Goal: Task Accomplishment & Management: Use online tool/utility

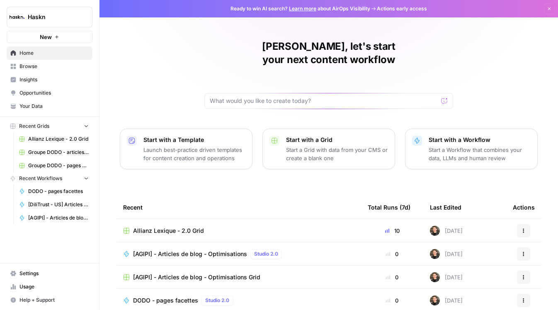
click at [149, 296] on span "DODO - pages facettes" at bounding box center [165, 300] width 65 height 8
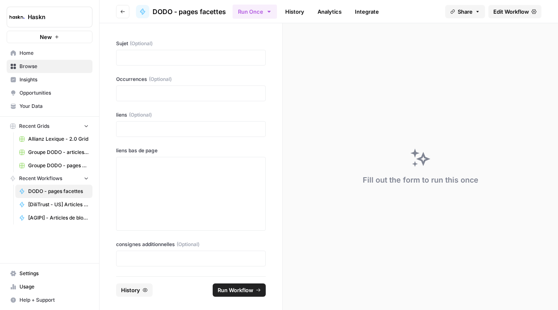
click at [505, 14] on span "Edit Workflow" at bounding box center [511, 11] width 36 height 8
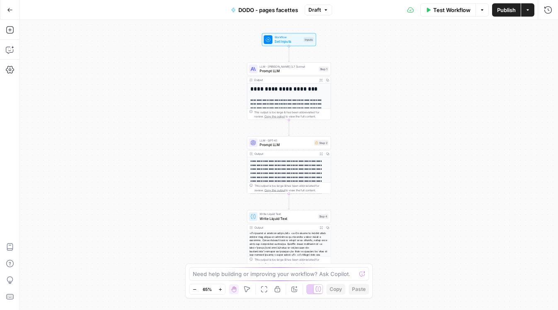
drag, startPoint x: 440, startPoint y: 180, endPoint x: 431, endPoint y: 55, distance: 125.1
click at [431, 55] on div "**********" at bounding box center [289, 165] width 538 height 290
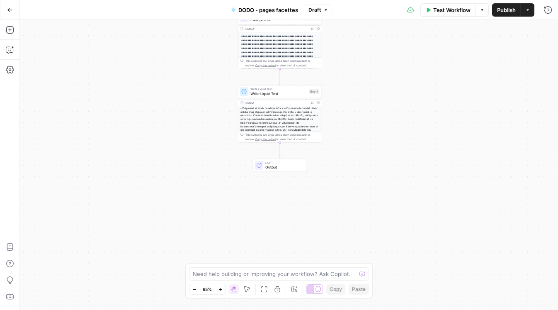
click at [446, 16] on button "Test Workflow" at bounding box center [448, 9] width 56 height 13
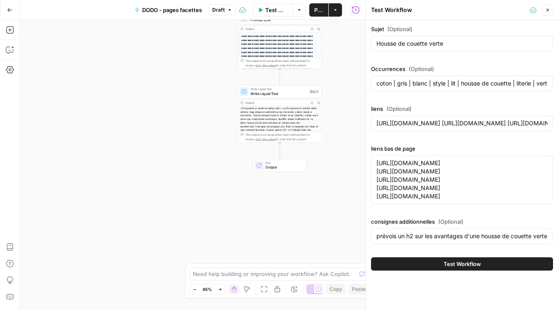
drag, startPoint x: 447, startPoint y: 48, endPoint x: 431, endPoint y: 46, distance: 15.4
click at [431, 46] on div "Housse de couette verte" at bounding box center [462, 44] width 182 height 16
drag, startPoint x: 431, startPoint y: 46, endPoint x: 445, endPoint y: 44, distance: 13.8
click at [445, 46] on input "Housse de couette verte" at bounding box center [461, 43] width 171 height 8
type input "Housse de couette bleue"
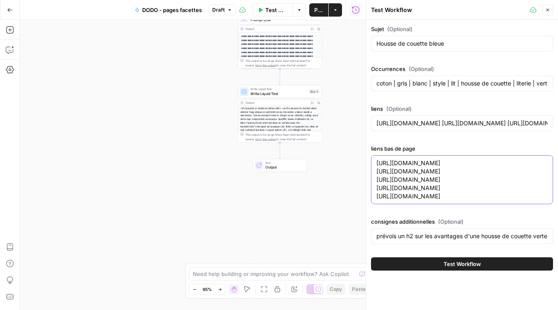
drag, startPoint x: 415, startPoint y: 241, endPoint x: 395, endPoint y: 146, distance: 97.5
click at [395, 146] on div "liens bas de page [URL][DOMAIN_NAME] [URL][DOMAIN_NAME] [URL][DOMAIN_NAME] [URL…" at bounding box center [462, 175] width 182 height 63
click at [415, 182] on textarea "[URL][DOMAIN_NAME] [URL][DOMAIN_NAME] [URL][DOMAIN_NAME] [URL][DOMAIN_NAME] [UR…" at bounding box center [461, 179] width 171 height 41
drag, startPoint x: 408, startPoint y: 222, endPoint x: 362, endPoint y: 212, distance: 47.1
click at [366, 212] on div "Test Workflow Close Sujet (Optional) Housse de couette bleue Occurrences (Optio…" at bounding box center [462, 155] width 192 height 310
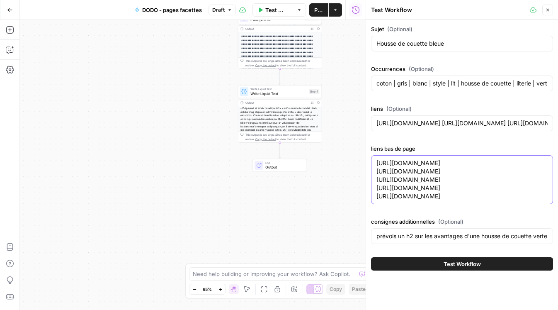
paste textarea "vert"
click at [386, 200] on textarea "[URL][DOMAIN_NAME] [URL][DOMAIN_NAME] [URL][DOMAIN_NAME] [URL][DOMAIN_NAME] [UR…" at bounding box center [461, 179] width 171 height 41
click at [376, 165] on textarea "[URL][DOMAIN_NAME] [URL][DOMAIN_NAME] [URL][DOMAIN_NAME] [URL][DOMAIN_NAME] [UR…" at bounding box center [461, 179] width 171 height 41
type textarea "[URL][DOMAIN_NAME] [URL][DOMAIN_NAME] [URL][DOMAIN_NAME] [URL][DOMAIN_NAME] [UR…"
click at [423, 87] on div "coton | gris | blanc | style | lit | housse de couette | literie | vert | bleu …" at bounding box center [462, 83] width 182 height 16
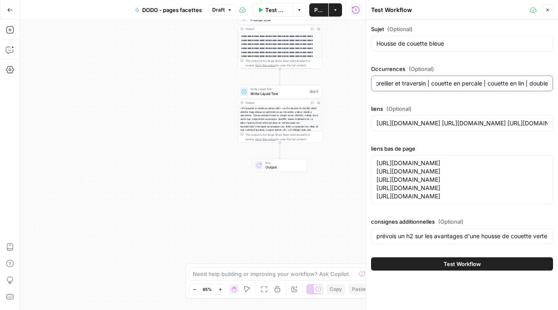
paste input "percale | uni | nuit | coton | blanc | style | lit | housse de couette | literi…"
type input "percale | uni | nuit | coton | blanc | style | lit | housse de couette | literi…"
click at [432, 270] on button "Test Workflow" at bounding box center [462, 263] width 182 height 13
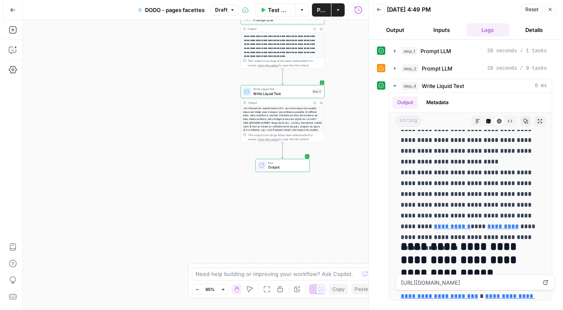
scroll to position [653, 0]
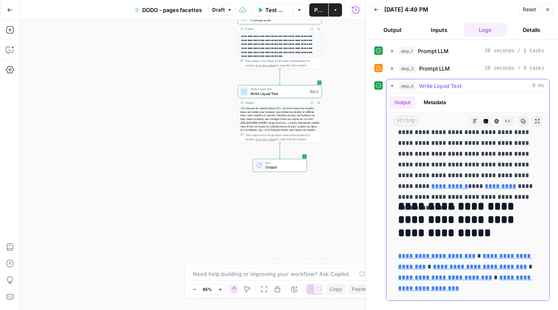
drag, startPoint x: 396, startPoint y: 141, endPoint x: 515, endPoint y: 287, distance: 188.0
copy div "**********"
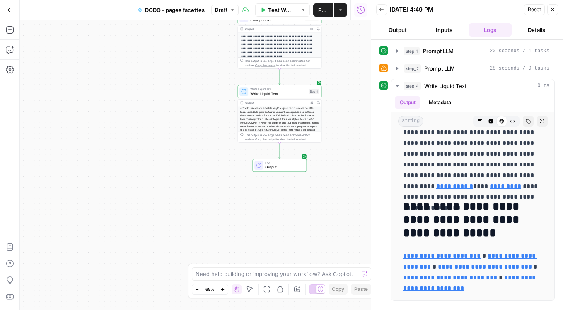
click at [381, 9] on icon "button" at bounding box center [382, 9] width 4 height 3
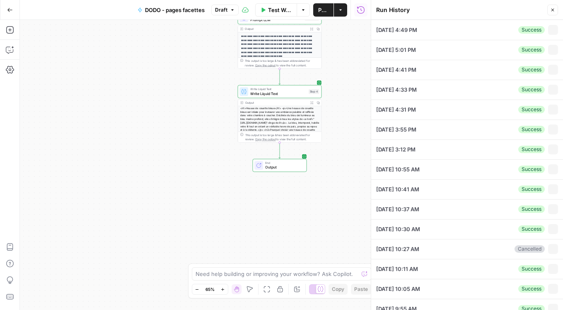
type input "Housse de couette bleue"
type input "percale | uni | nuit | coton | blanc | style | lit | housse de couette | literi…"
type input "[URL][DOMAIN_NAME] [URL][DOMAIN_NAME] [URL][DOMAIN_NAME] [URL][DOMAIN_NAME] [UR…"
type input "prévois un h2 sur les avantages d'une housse de couette verte (différentes ambi…"
type textarea "[URL][DOMAIN_NAME] [URL][DOMAIN_NAME] [URL][DOMAIN_NAME] [URL][DOMAIN_NAME] [UR…"
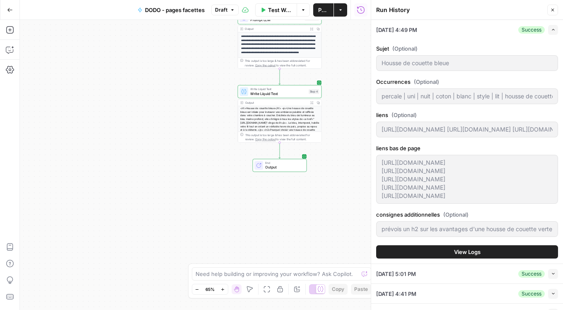
drag, startPoint x: 381, startPoint y: 9, endPoint x: 355, endPoint y: 9, distance: 25.3
click at [0, 0] on div "Run History" at bounding box center [0, 0] width 0 height 0
click at [281, 7] on span "Test Workflow" at bounding box center [280, 10] width 24 height 8
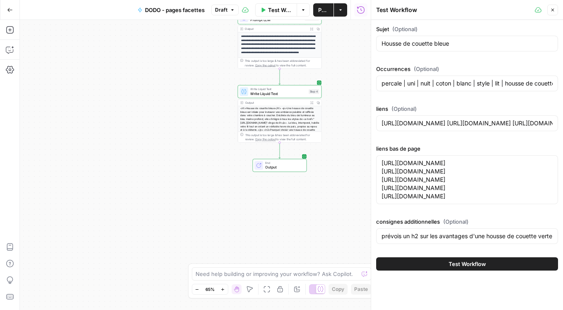
click at [454, 52] on div "Sujet (Optional) Housse de couette bleue" at bounding box center [467, 40] width 182 height 30
drag, startPoint x: 454, startPoint y: 46, endPoint x: 374, endPoint y: 46, distance: 80.0
click at [374, 46] on div "Test Workflow Close Sujet (Optional) Housse de couette bleue Occurrences (Optio…" at bounding box center [467, 155] width 192 height 310
paste input "ros"
type input "Housse de couette rose"
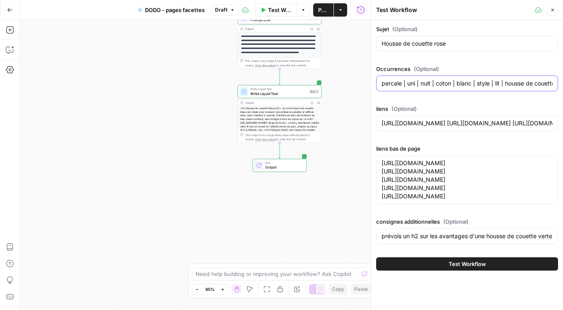
click at [413, 84] on input "percale | uni | nuit | coton | blanc | style | lit | housse de couette | literi…" at bounding box center [467, 83] width 171 height 8
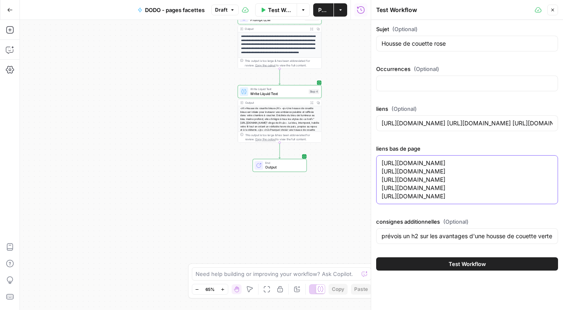
drag, startPoint x: 420, startPoint y: 239, endPoint x: 380, endPoint y: 232, distance: 40.0
click at [380, 204] on div "[URL][DOMAIN_NAME] [URL][DOMAIN_NAME] [URL][DOMAIN_NAME] [URL][DOMAIN_NAME] [UR…" at bounding box center [467, 179] width 182 height 49
paste textarea "bleu"
type textarea "[URL][DOMAIN_NAME] [URL][DOMAIN_NAME] [URL][DOMAIN_NAME] [URL][DOMAIN_NAME] [UR…"
click at [426, 80] on input "Occurrences (Optional)" at bounding box center [467, 83] width 171 height 8
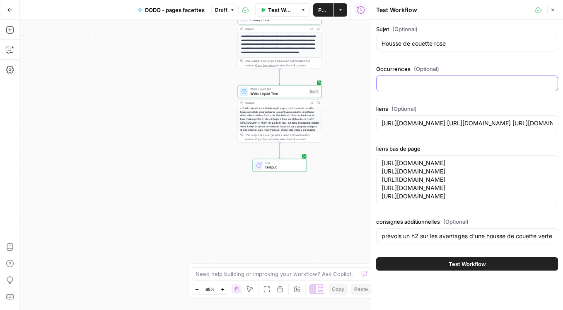
paste input "rose | rose poudré | coton | coton bio | coton lavé | coton rose | percale | pe…"
type input "rose | rose poudré | coton | coton bio | coton lavé | coton rose | percale | pe…"
click at [442, 270] on button "Test Workflow" at bounding box center [467, 263] width 182 height 13
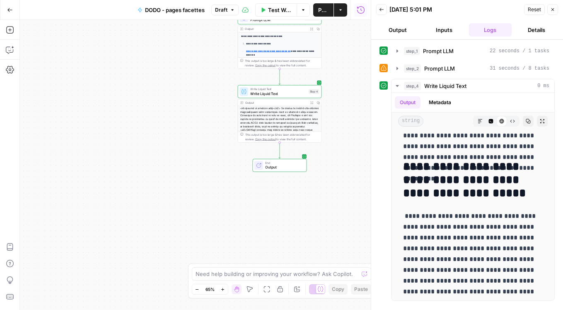
scroll to position [891, 0]
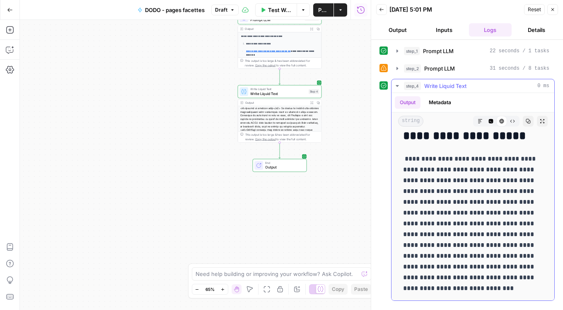
drag, startPoint x: 400, startPoint y: 145, endPoint x: 481, endPoint y: 127, distance: 82.8
click at [481, 127] on div "**********" at bounding box center [473, 196] width 163 height 207
click at [381, 8] on icon "button" at bounding box center [381, 9] width 5 height 5
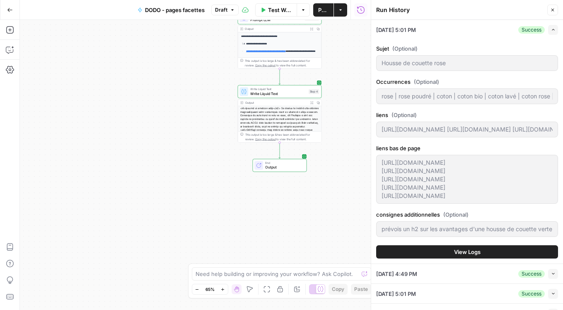
click at [285, 12] on span "Test Workflow" at bounding box center [280, 10] width 24 height 8
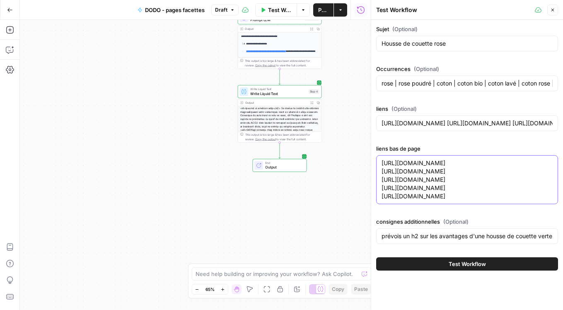
drag, startPoint x: 465, startPoint y: 177, endPoint x: 464, endPoint y: 304, distance: 126.9
click at [464, 275] on div "Sujet (Optional) Housse de couette rose Occurrences (Optional) rose | rose poud…" at bounding box center [467, 147] width 192 height 255
drag, startPoint x: 537, startPoint y: 278, endPoint x: 486, endPoint y: 277, distance: 50.6
click at [486, 240] on input "prévois un h2 sur les avantages d'une housse de couette verte (différentes ambi…" at bounding box center [467, 236] width 171 height 8
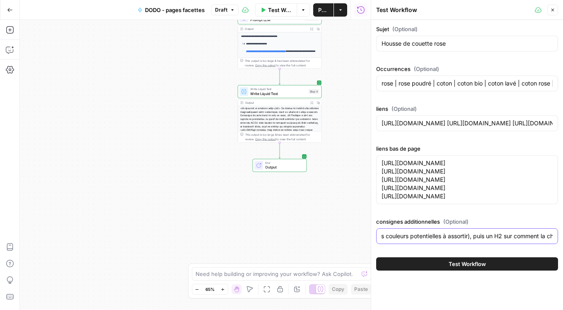
scroll to position [0, 409]
drag, startPoint x: 515, startPoint y: 281, endPoint x: 544, endPoint y: 281, distance: 28.2
click at [544, 240] on input "prévois un h2 sur les avantages d'une housse de couette rose (différentes ambia…" at bounding box center [467, 236] width 171 height 8
click at [529, 240] on input "prévois un h2 sur les avantages d'une housse de couette rose (différentes ambia…" at bounding box center [467, 236] width 171 height 8
click at [490, 240] on input "prévois un h2 sur les avantages d'une housse de couette rose (différentes ambia…" at bounding box center [467, 236] width 171 height 8
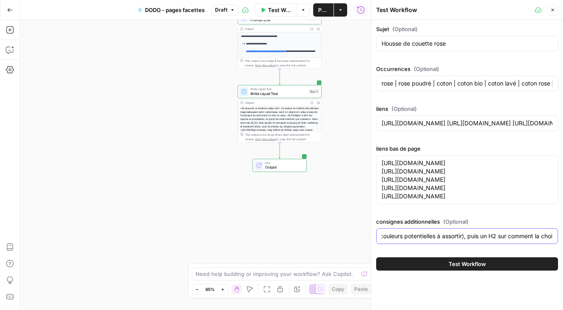
scroll to position [0, 252]
drag, startPoint x: 490, startPoint y: 278, endPoint x: 512, endPoint y: 282, distance: 21.8
click at [512, 244] on div "prévois un h2 sur les avantages d'une housse de couette rose (différentes ambia…" at bounding box center [467, 236] width 182 height 16
click at [503, 240] on input "prévois un h2 sur les avantages d'une housse de couette rose (différentes ambia…" at bounding box center [467, 236] width 171 height 8
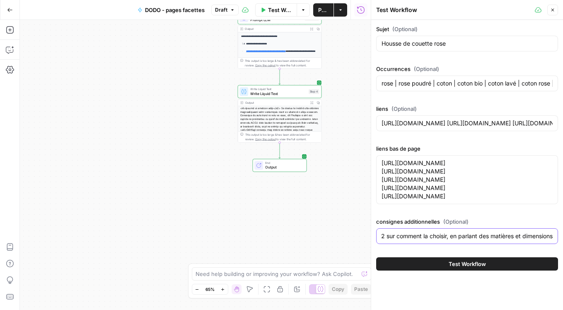
drag, startPoint x: 542, startPoint y: 276, endPoint x: 570, endPoint y: 279, distance: 27.9
click at [558, 279] on html "**********" at bounding box center [281, 155] width 563 height 310
type input "prévois un h2 sur les avantages d'une housse de couette rose (différentes ambia…"
click at [550, 244] on div "prévois un h2 sur les avantages d'une housse de couette rose (différentes ambia…" at bounding box center [467, 236] width 182 height 16
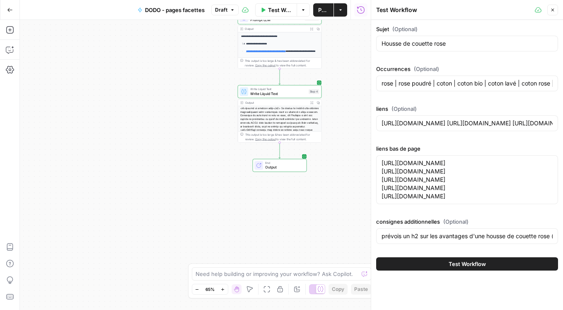
drag, startPoint x: 542, startPoint y: 273, endPoint x: 571, endPoint y: 271, distance: 28.7
click at [558, 271] on html "**********" at bounding box center [281, 155] width 563 height 310
click at [531, 270] on button "Test Workflow" at bounding box center [467, 263] width 182 height 13
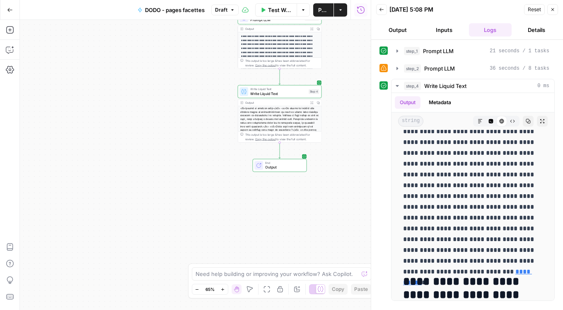
scroll to position [328, 0]
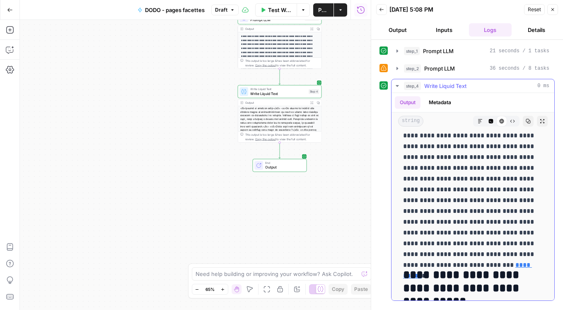
drag, startPoint x: 406, startPoint y: 149, endPoint x: 520, endPoint y: 223, distance: 135.5
click at [520, 223] on div "**********" at bounding box center [473, 209] width 150 height 809
click at [520, 223] on p "**********" at bounding box center [473, 189] width 140 height 140
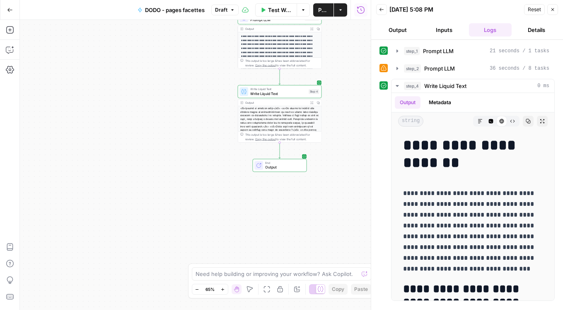
drag, startPoint x: 520, startPoint y: 223, endPoint x: 441, endPoint y: 21, distance: 217.3
click at [441, 21] on div "**********" at bounding box center [467, 155] width 192 height 310
click at [404, 137] on h1 "**********" at bounding box center [473, 153] width 140 height 35
drag, startPoint x: 401, startPoint y: 145, endPoint x: 407, endPoint y: 143, distance: 5.6
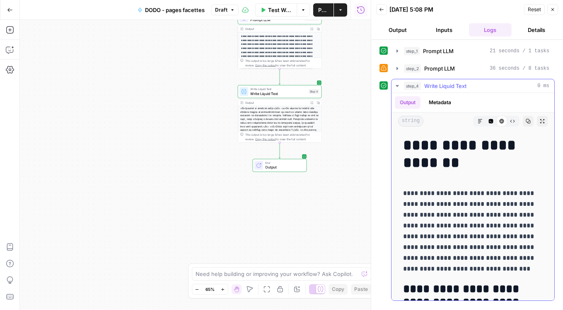
click at [407, 143] on h1 "**********" at bounding box center [473, 153] width 140 height 35
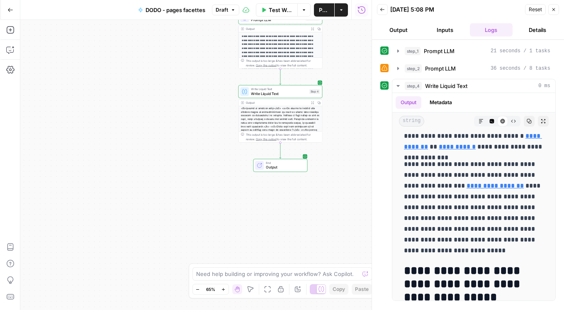
scroll to position [645, 0]
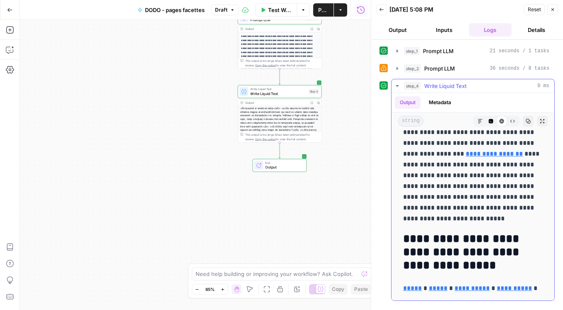
drag, startPoint x: 406, startPoint y: 142, endPoint x: 547, endPoint y: 290, distance: 204.1
copy div "**********"
click at [388, 11] on div "Back [DATE] 5:08 PM Reset Close" at bounding box center [468, 9] width 182 height 12
click at [382, 11] on icon "button" at bounding box center [382, 9] width 5 height 5
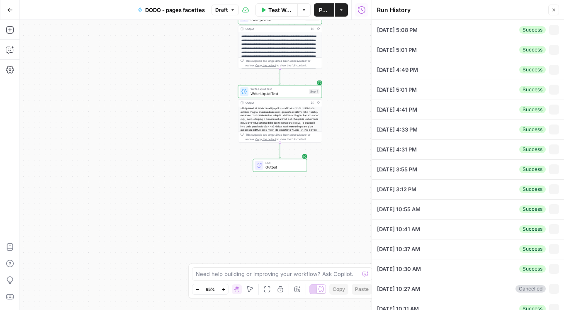
type input "Housse de couette rose"
type input "rose | rose poudré | coton | coton bio | coton lavé | coton rose | percale | pe…"
type input "[URL][DOMAIN_NAME] [URL][DOMAIN_NAME] [URL][DOMAIN_NAME] [URL][DOMAIN_NAME] [UR…"
type input "prévois un h2 sur les avantages d'une housse de couette rose (différentes ambia…"
type textarea "[URL][DOMAIN_NAME] [URL][DOMAIN_NAME] [URL][DOMAIN_NAME] [URL][DOMAIN_NAME] [UR…"
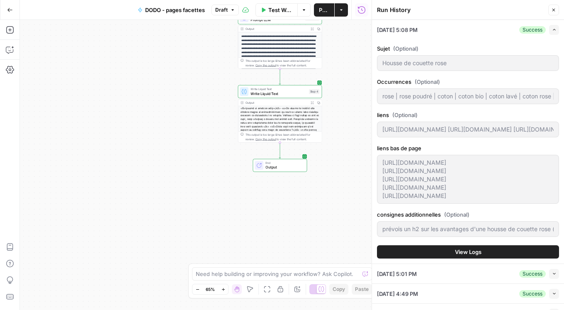
click at [273, 11] on span "Test Workflow" at bounding box center [280, 10] width 24 height 8
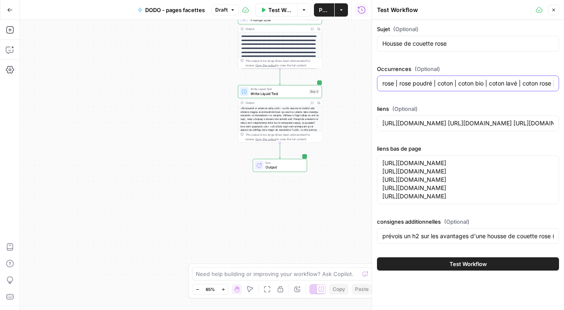
click at [444, 87] on input "rose | rose poudré | coton | coton bio | coton lavé | coton rose | percale | pe…" at bounding box center [467, 83] width 171 height 8
paste input "coton | coton bio | coton lavé | coton gris | percale | percale de coton | gaze…"
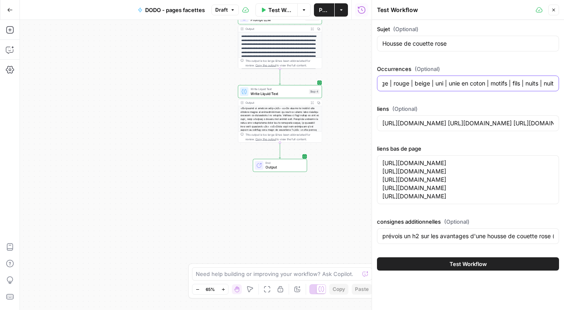
type input "coton | coton bio | coton lavé | coton gris | percale | percale de coton | gaze…"
click at [454, 52] on div "Sujet (Optional) Housse de couette rose" at bounding box center [468, 40] width 182 height 30
drag, startPoint x: 454, startPoint y: 49, endPoint x: 434, endPoint y: 45, distance: 20.3
click at [434, 45] on div "Housse de couette rose" at bounding box center [468, 44] width 182 height 16
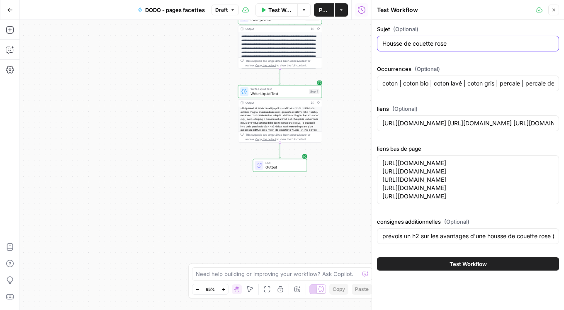
drag, startPoint x: 436, startPoint y: 45, endPoint x: 457, endPoint y: 45, distance: 21.6
click at [457, 45] on input "Housse de couette rose" at bounding box center [467, 43] width 171 height 8
type input "Housse de couette grise"
drag, startPoint x: 428, startPoint y: 205, endPoint x: 379, endPoint y: 198, distance: 49.4
click at [379, 198] on div "[URL][DOMAIN_NAME] [URL][DOMAIN_NAME] [URL][DOMAIN_NAME] [URL][DOMAIN_NAME] [UR…" at bounding box center [468, 179] width 182 height 49
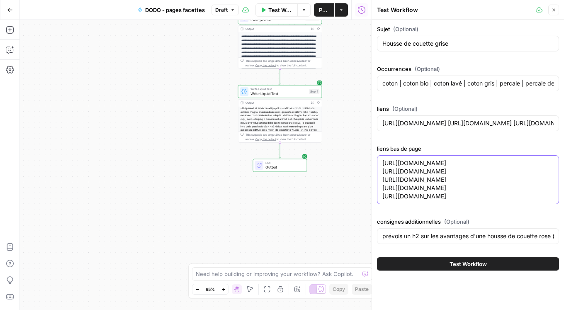
paste textarea "rose"
type textarea "[URL][DOMAIN_NAME] [URL][DOMAIN_NAME] [URL][DOMAIN_NAME] [URL][DOMAIN_NAME] [UR…"
drag, startPoint x: 541, startPoint y: 280, endPoint x: 391, endPoint y: 276, distance: 150.6
click at [391, 240] on input "prévois un h2 sur les avantages d'une housse de couette rose (différentes ambia…" at bounding box center [467, 236] width 171 height 8
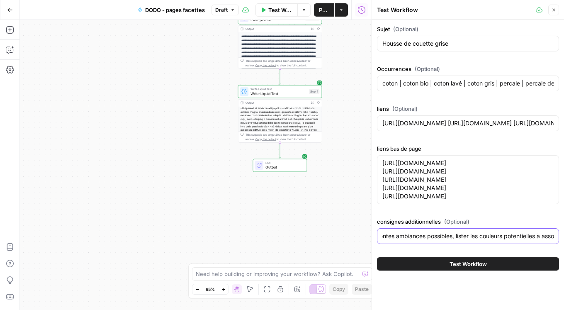
scroll to position [0, 292]
drag, startPoint x: 520, startPoint y: 278, endPoint x: 483, endPoint y: 284, distance: 36.5
click at [483, 244] on div "prévois un h2 sur les avantages d'une housse de couette grise (différentes ambi…" at bounding box center [468, 236] width 182 height 16
click at [483, 240] on input "prévois un h2 sur les avantages d'une housse de couette grise (différentes ambi…" at bounding box center [467, 236] width 171 height 8
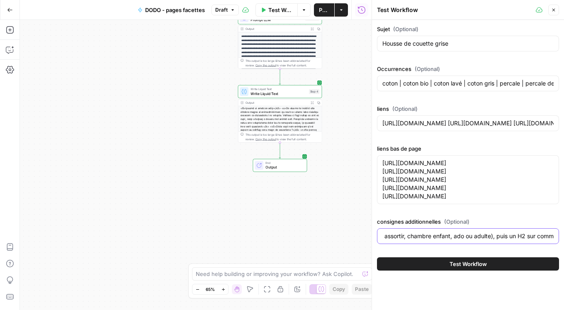
drag, startPoint x: 471, startPoint y: 279, endPoint x: 500, endPoint y: 278, distance: 29.0
click at [500, 240] on input "prévois un h2 sur les avantages d'une housse de couette grise (différentes ambi…" at bounding box center [467, 236] width 171 height 8
drag, startPoint x: 546, startPoint y: 280, endPoint x: 501, endPoint y: 268, distance: 46.0
click at [501, 247] on div "consignes additionnelles (Optional) prévois un h2 sur les avantages d'une houss…" at bounding box center [468, 232] width 182 height 30
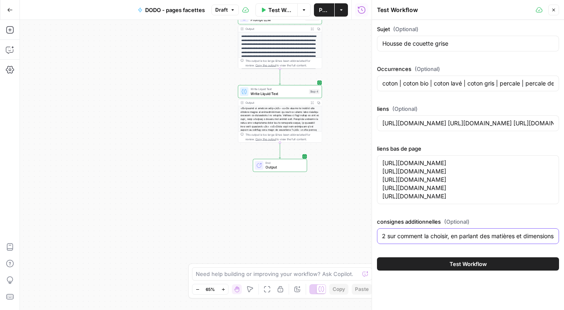
click at [531, 240] on input "prévois un h2 sur les avantages d'une housse de couette grise (différentes ambi…" at bounding box center [467, 236] width 171 height 8
click at [552, 240] on input "prévois un h2 sur les avantages d'une housse de couette grise (différentes ambi…" at bounding box center [467, 236] width 171 height 8
drag, startPoint x: 540, startPoint y: 279, endPoint x: 554, endPoint y: 279, distance: 14.1
click at [554, 244] on div "prévois un h2 sur les avantages d'une housse de couette grise (différentes ambi…" at bounding box center [468, 236] width 182 height 16
click at [553, 240] on input "prévois un h2 sur les avantages d'une housse de couette grise (différentes ambi…" at bounding box center [467, 236] width 171 height 8
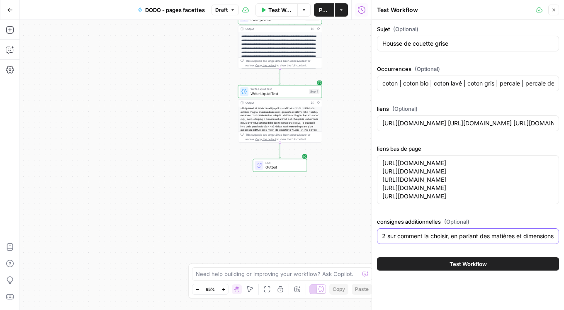
drag, startPoint x: 519, startPoint y: 278, endPoint x: 479, endPoint y: 277, distance: 39.4
click at [479, 240] on input "prévois un h2 sur les avantages d'une housse de couette grise (différentes ambi…" at bounding box center [467, 236] width 171 height 8
drag, startPoint x: 522, startPoint y: 277, endPoint x: 582, endPoint y: 277, distance: 59.7
click at [558, 277] on html "**********" at bounding box center [282, 155] width 564 height 310
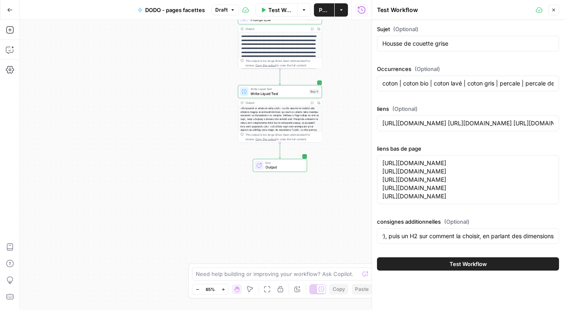
scroll to position [0, 0]
click at [554, 244] on div "prévois un h2 sur les avantages d'une housse de couette grise (différentes ambi…" at bounding box center [468, 236] width 182 height 16
drag, startPoint x: 543, startPoint y: 280, endPoint x: 596, endPoint y: 291, distance: 54.2
click at [558, 291] on html "**********" at bounding box center [282, 155] width 564 height 310
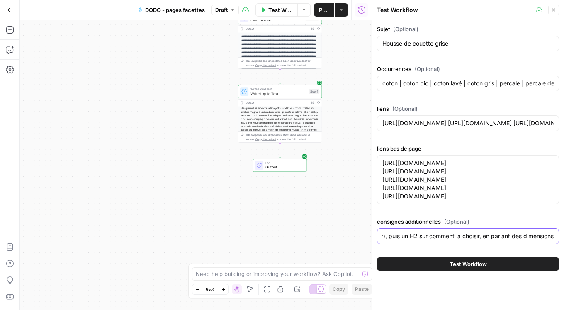
click at [547, 240] on input "prévois un h2 sur les avantages d'une housse de couette grise (différentes ambi…" at bounding box center [467, 236] width 171 height 8
click at [553, 240] on input "prévois un h2 sur les avantages d'une housse de couette grise (différentes ambi…" at bounding box center [467, 236] width 171 height 8
type input "prévois un h2 sur les avantages d'une housse de couette grise (différentes ambi…"
click at [539, 270] on button "Test Workflow" at bounding box center [468, 263] width 182 height 13
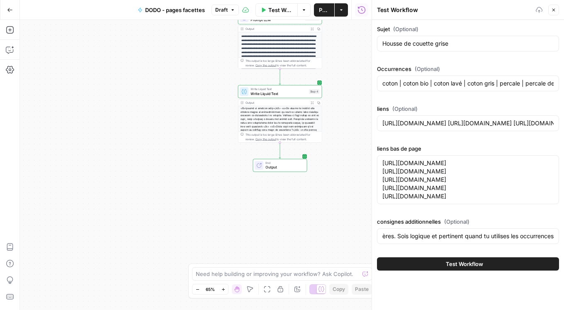
scroll to position [0, 0]
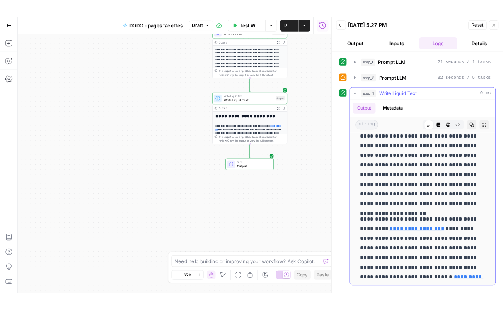
scroll to position [785, 0]
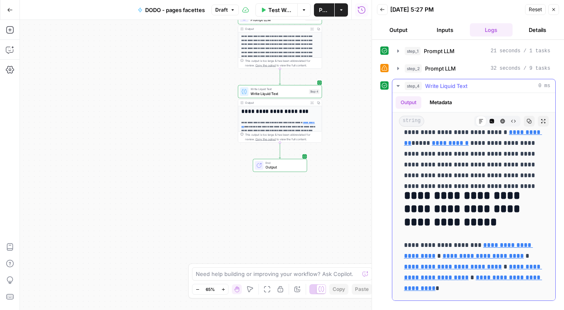
drag, startPoint x: 405, startPoint y: 140, endPoint x: 518, endPoint y: 293, distance: 190.4
copy div "**********"
